Goal: Task Accomplishment & Management: Complete application form

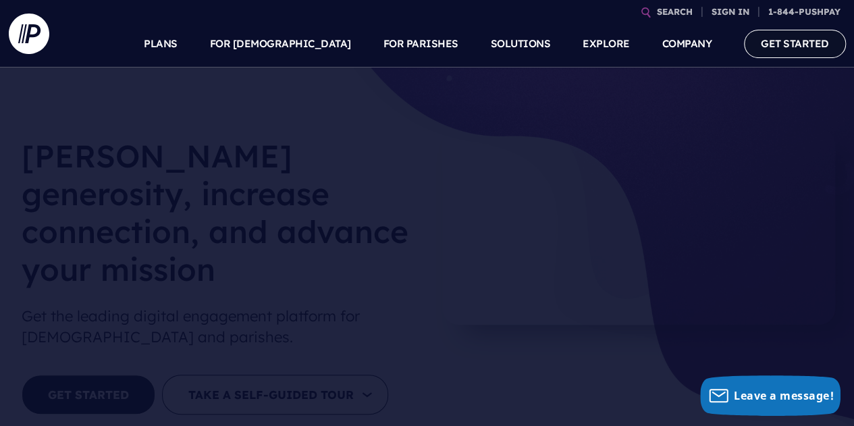
click at [794, 51] on link "GET STARTED" at bounding box center [795, 44] width 102 height 28
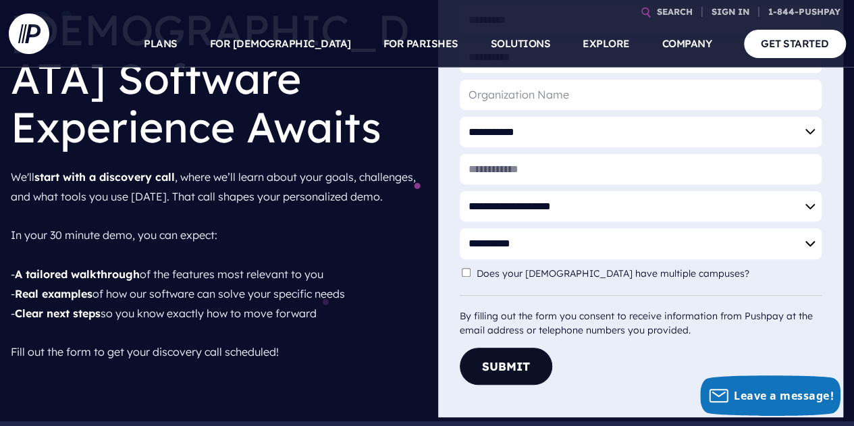
scroll to position [135, 0]
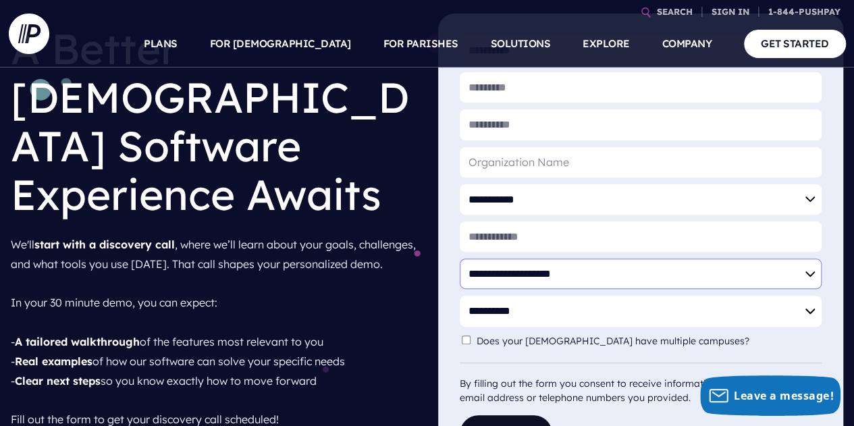
click at [533, 276] on select "**********" at bounding box center [641, 274] width 363 height 30
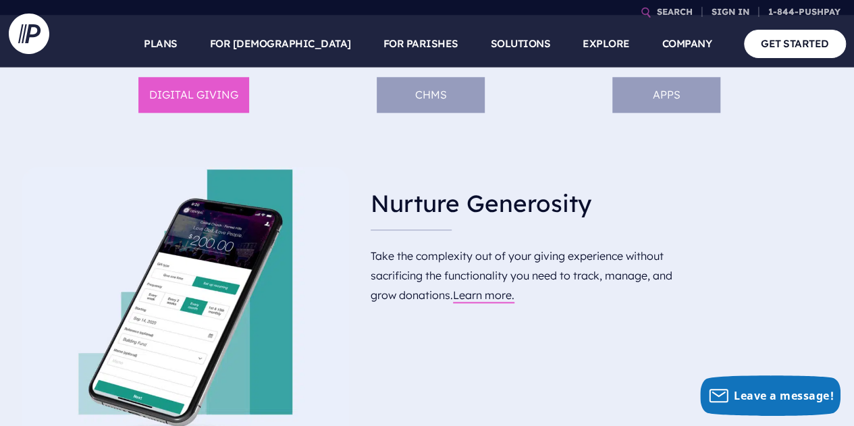
scroll to position [675, 0]
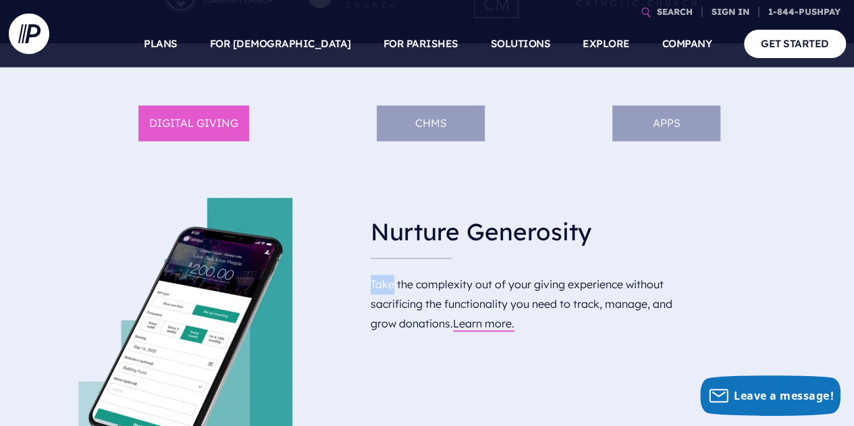
drag, startPoint x: 397, startPoint y: 275, endPoint x: 636, endPoint y: 256, distance: 239.8
click at [636, 256] on div "Nurture Generosity Take the complexity out of your giving experience without sa…" at bounding box center [534, 267] width 327 height 144
